Goal: Task Accomplishment & Management: Manage account settings

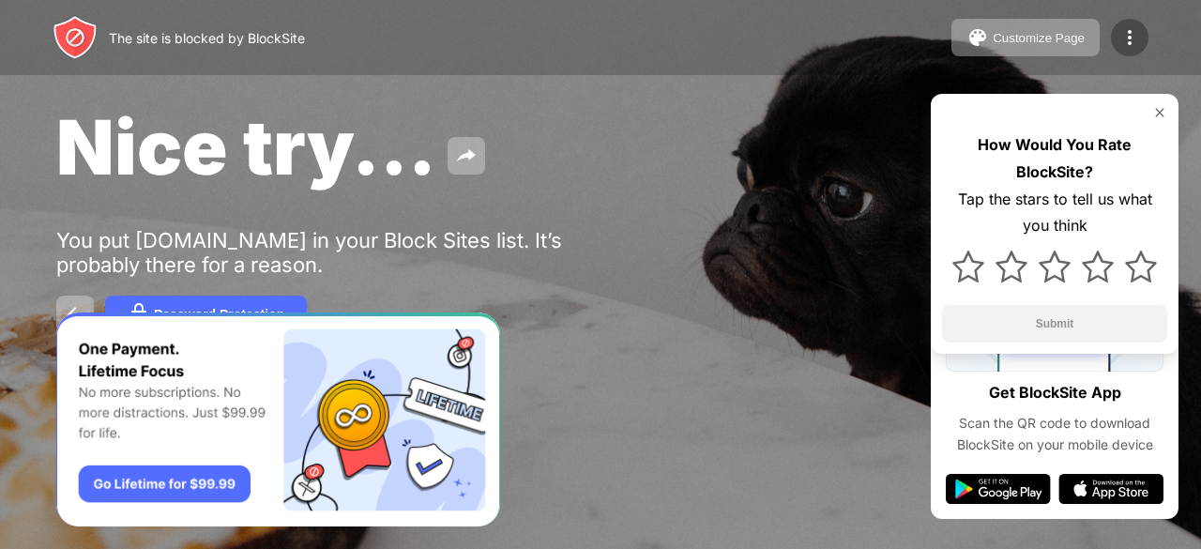
drag, startPoint x: 1108, startPoint y: 40, endPoint x: 1136, endPoint y: 40, distance: 28.2
click at [1136, 40] on div "Customize Page Edit Block List Redirect Customize Block Page Upgrade Password P…" at bounding box center [1050, 38] width 197 height 38
click at [1136, 40] on img at bounding box center [1130, 37] width 23 height 23
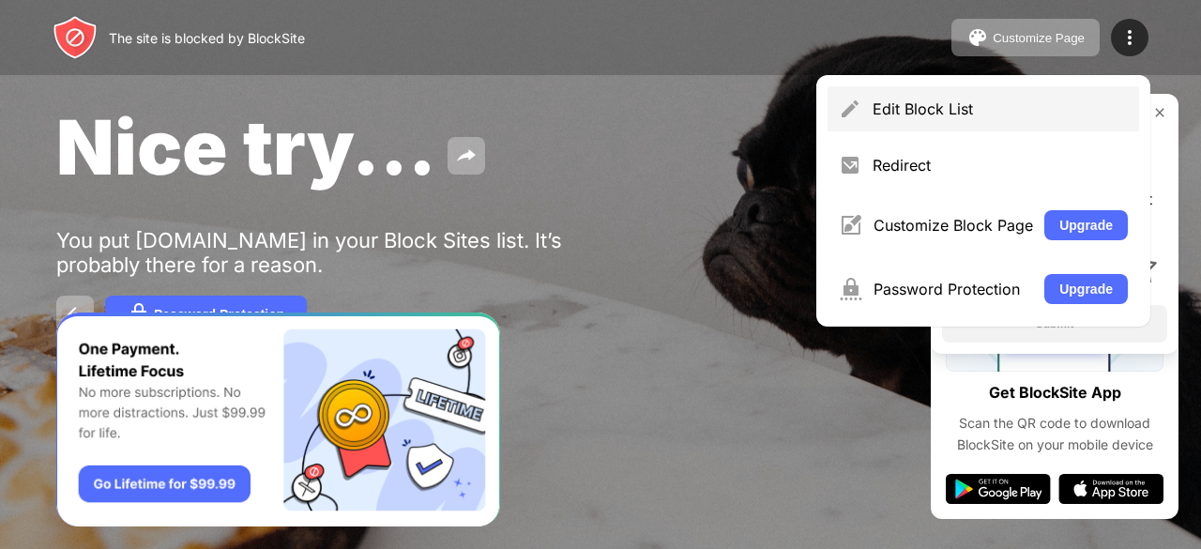
click at [968, 102] on div "Edit Block List" at bounding box center [1000, 108] width 255 height 19
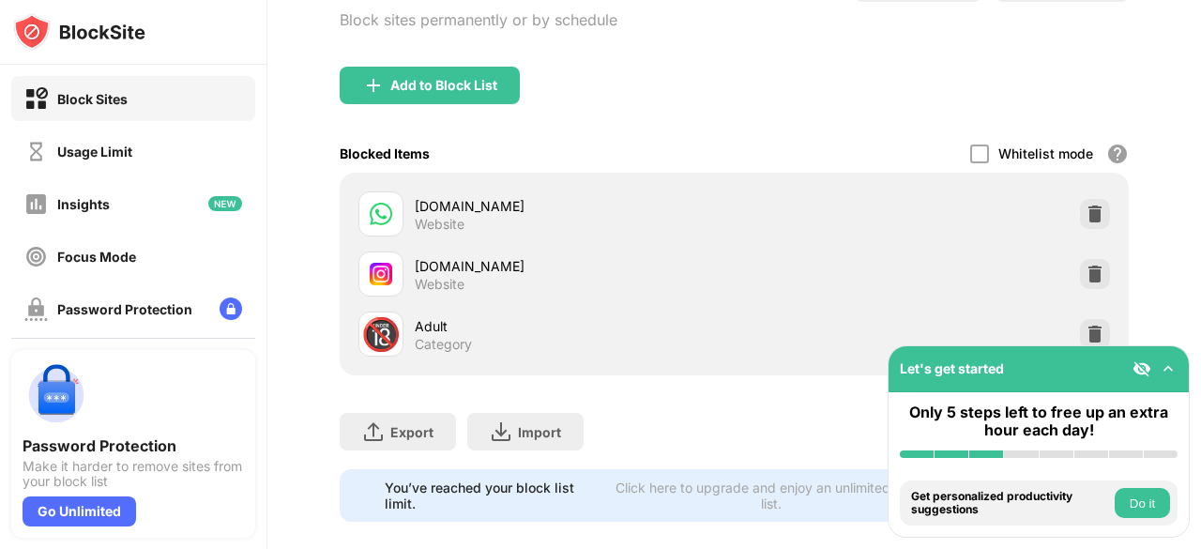
click at [1086, 275] on img at bounding box center [1095, 274] width 19 height 19
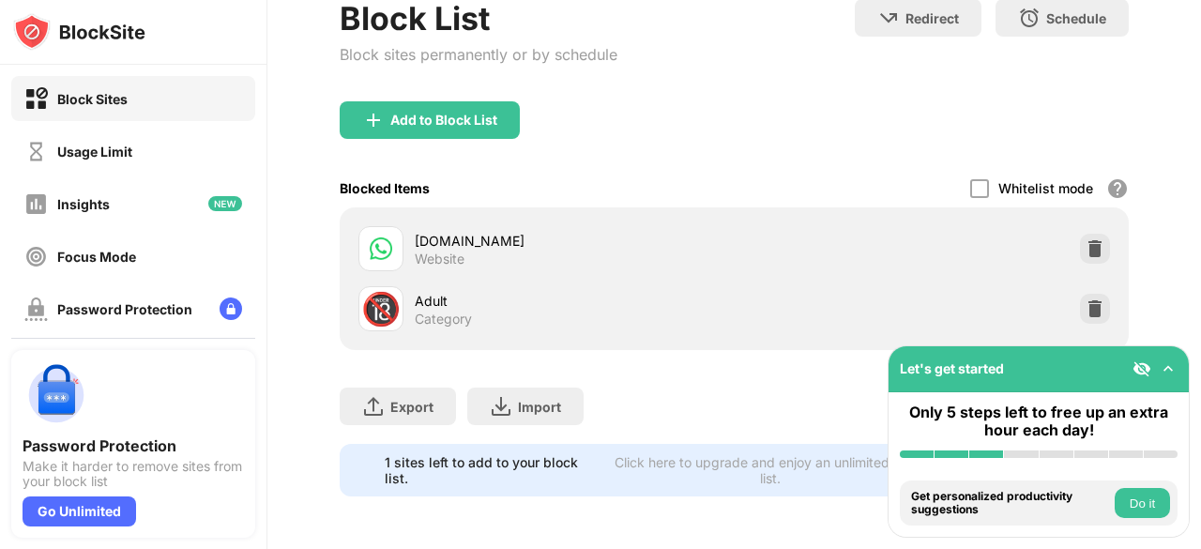
scroll to position [132, 0]
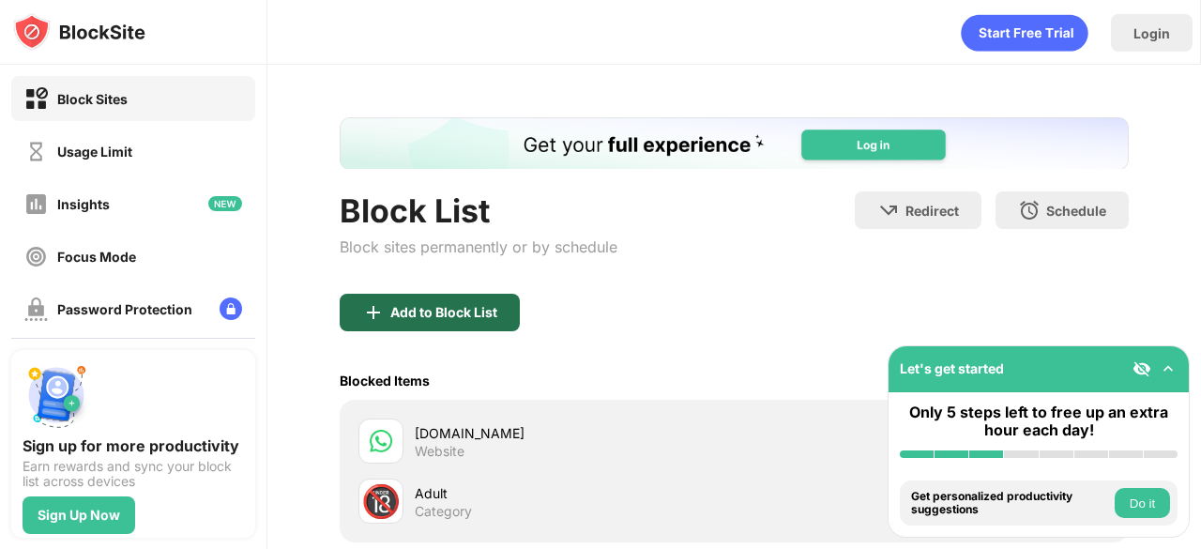
click at [491, 311] on div "Add to Block List" at bounding box center [443, 312] width 107 height 15
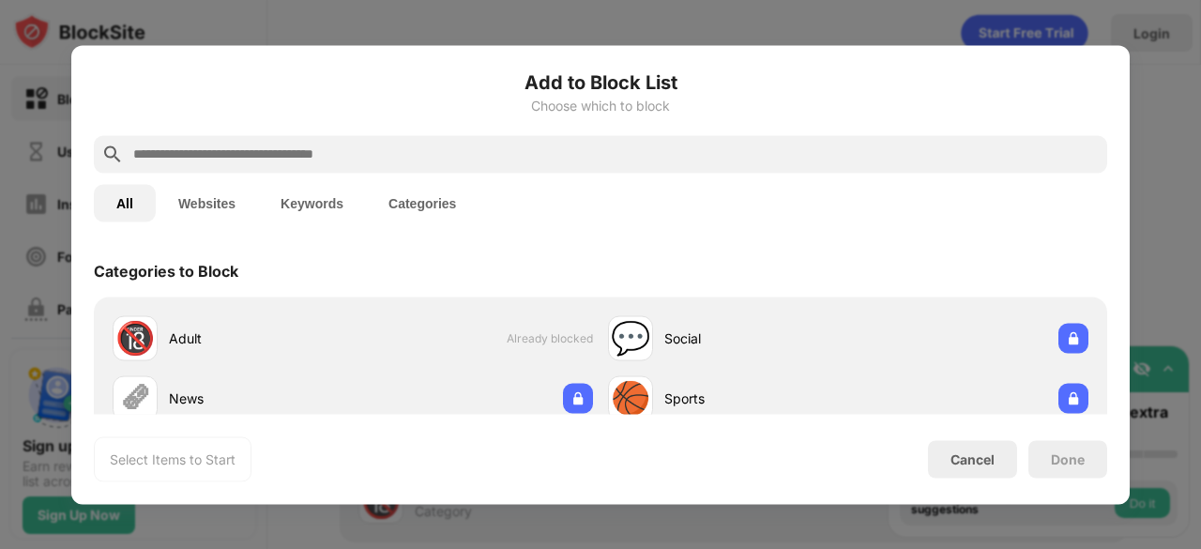
click at [598, 153] on input "text" at bounding box center [615, 154] width 968 height 23
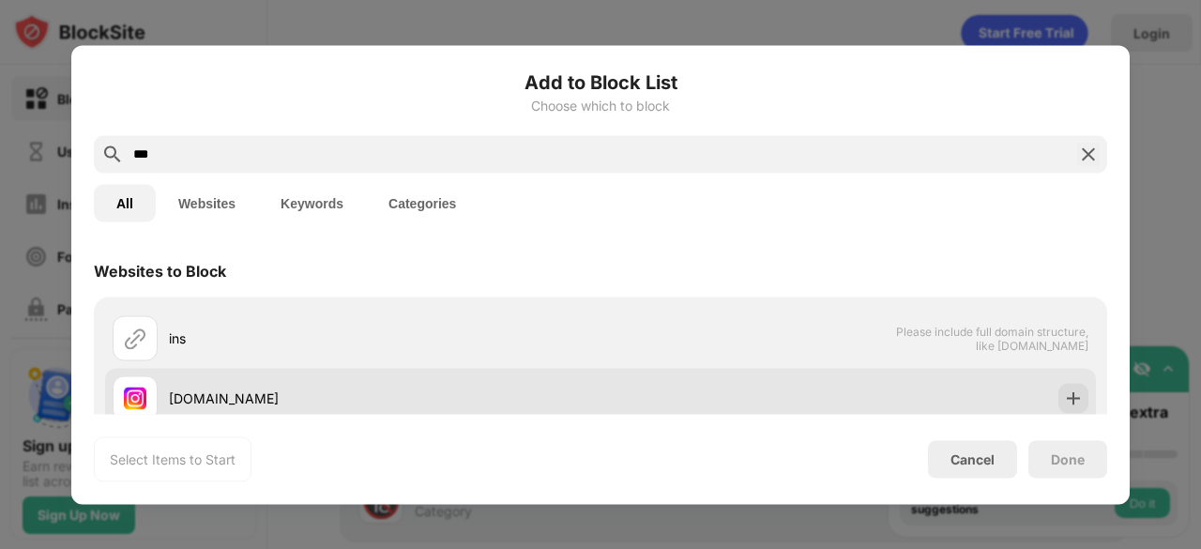
type input "***"
click at [340, 396] on div "[DOMAIN_NAME]" at bounding box center [385, 398] width 432 height 20
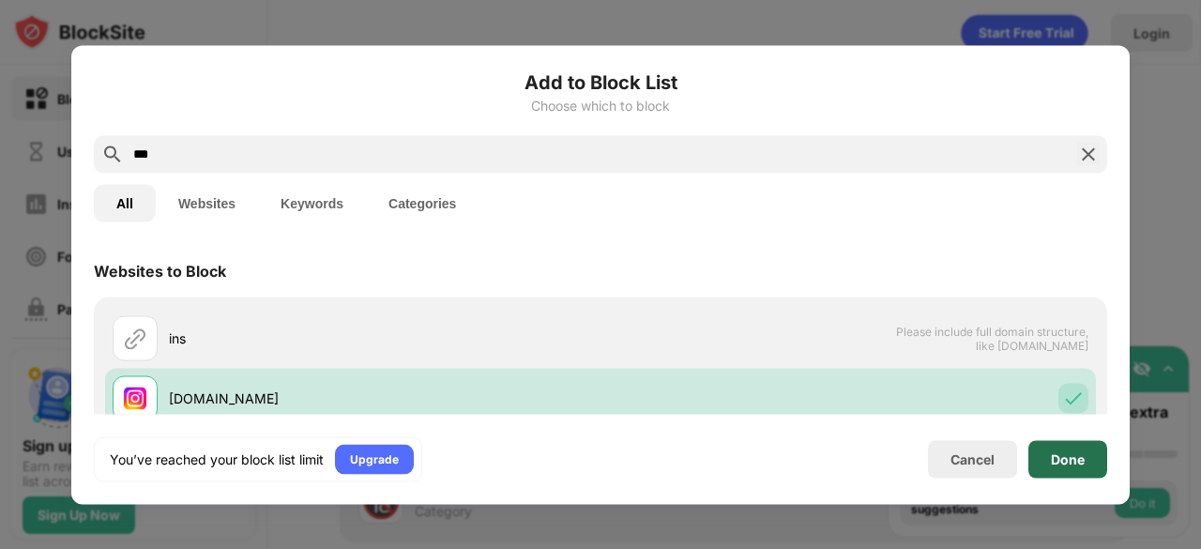
click at [1065, 464] on div "Done" at bounding box center [1068, 458] width 34 height 15
